Goal: Navigation & Orientation: Find specific page/section

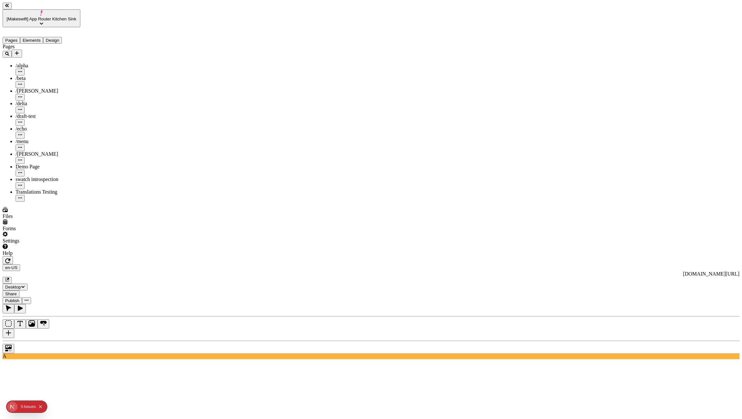
click at [40, 407] on icon "Collapse issues badge" at bounding box center [41, 407] width 4 height 4
click at [38, 244] on div "Settings" at bounding box center [42, 238] width 78 height 12
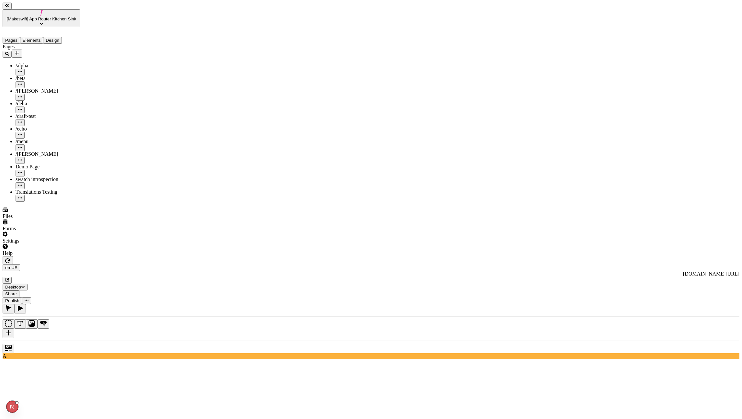
click at [25, 256] on div "Help" at bounding box center [42, 250] width 78 height 12
click at [23, 256] on div "Help" at bounding box center [42, 250] width 78 height 12
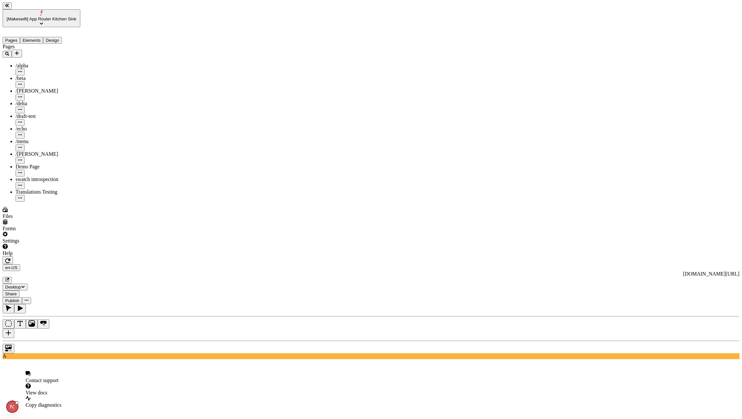
click at [23, 256] on div "Help" at bounding box center [42, 250] width 78 height 12
